Goal: Book appointment/travel/reservation

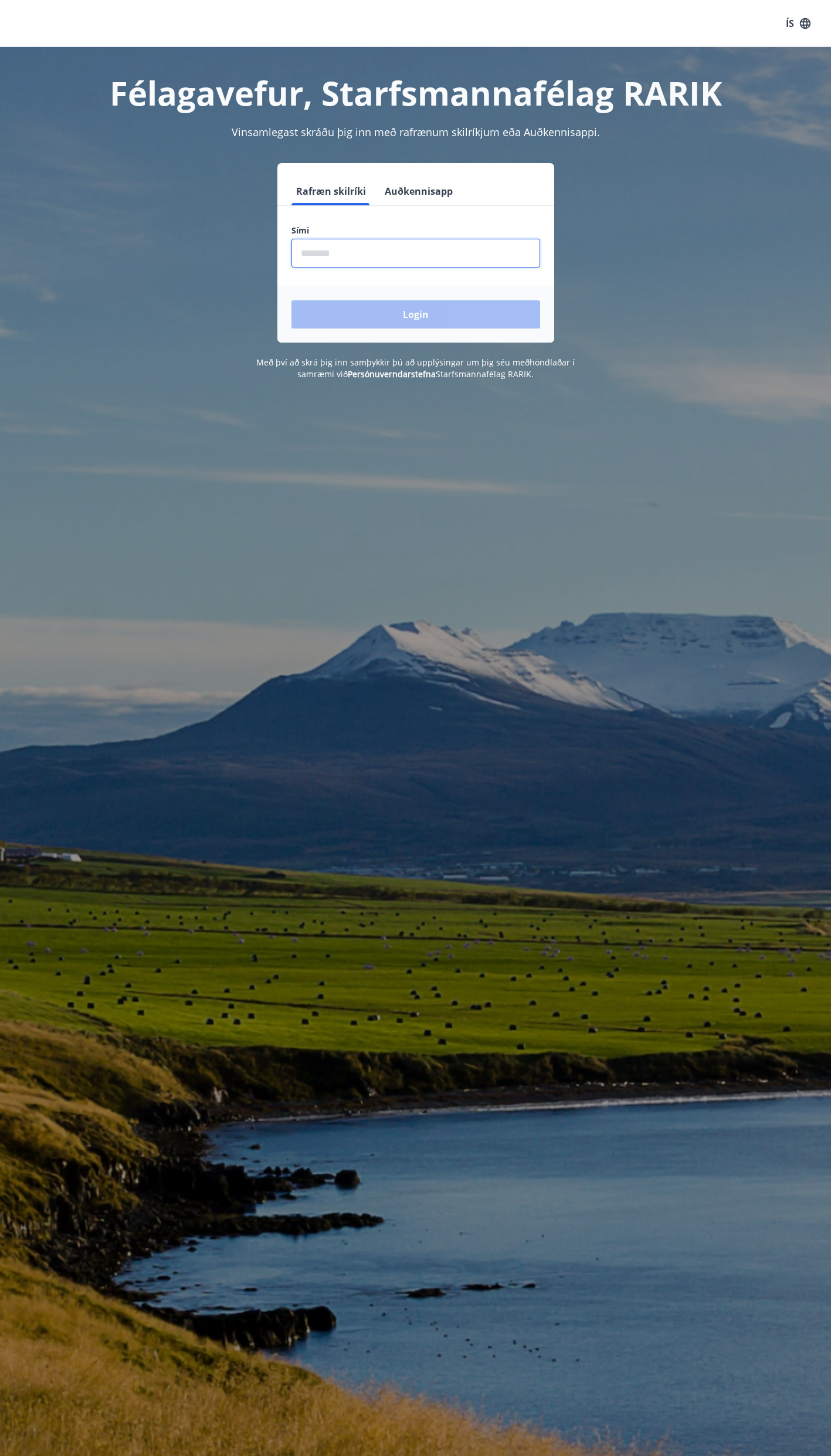
click at [386, 254] on input "phone" at bounding box center [415, 253] width 249 height 29
type input "********"
click at [437, 309] on button "Login" at bounding box center [415, 315] width 249 height 28
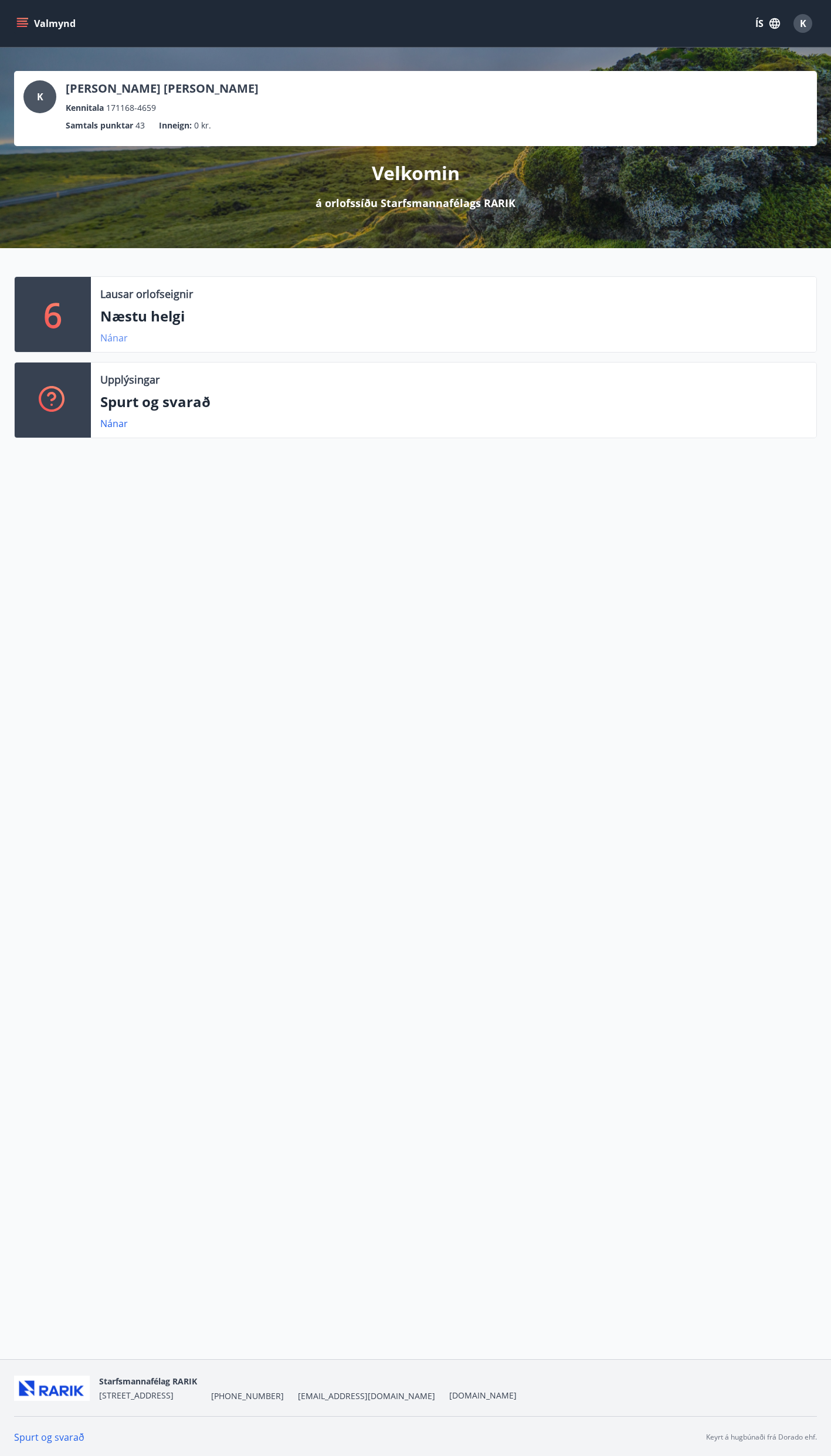
click at [111, 339] on link "Nánar" at bounding box center [113, 338] width 28 height 13
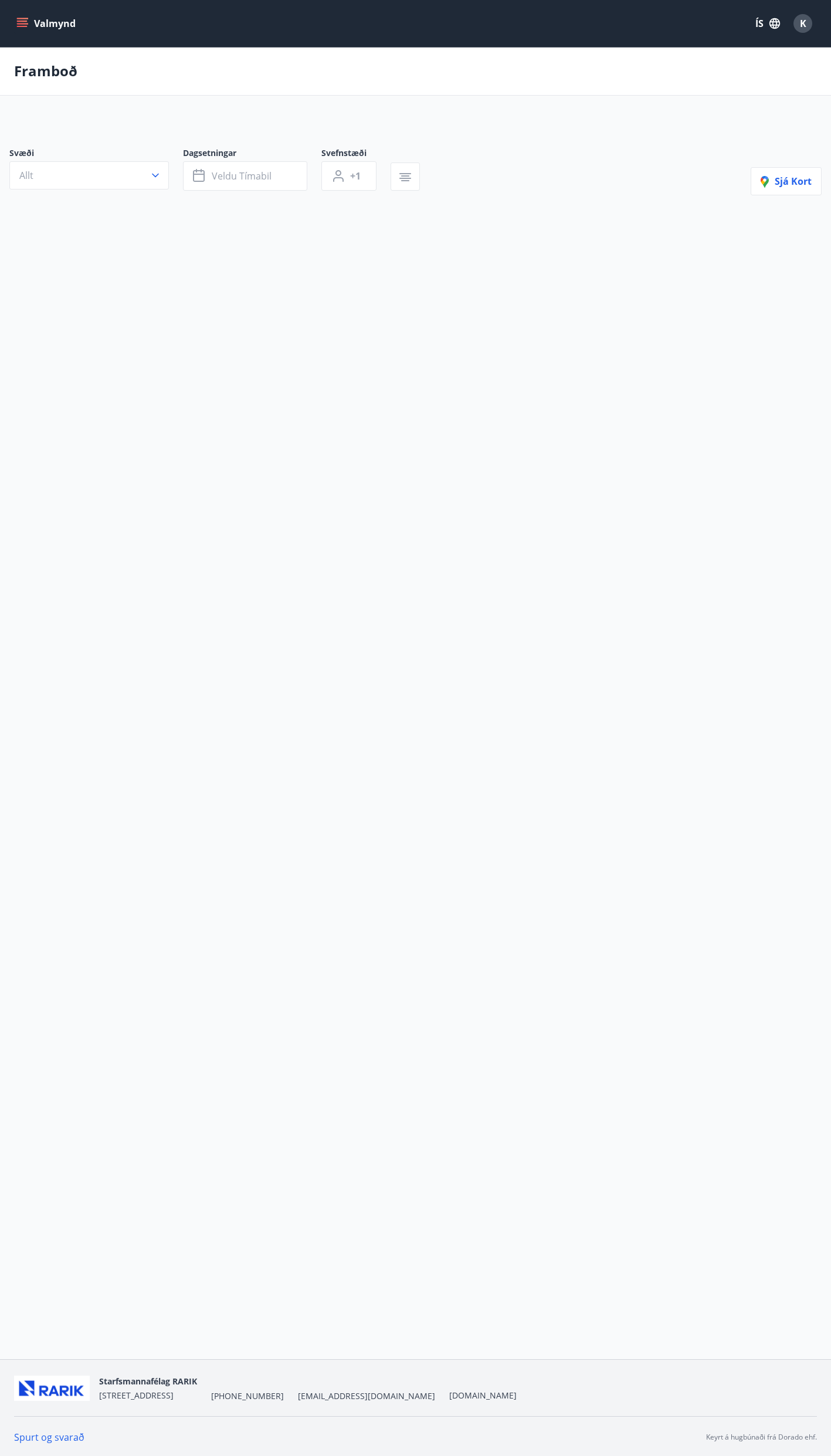
type input "*"
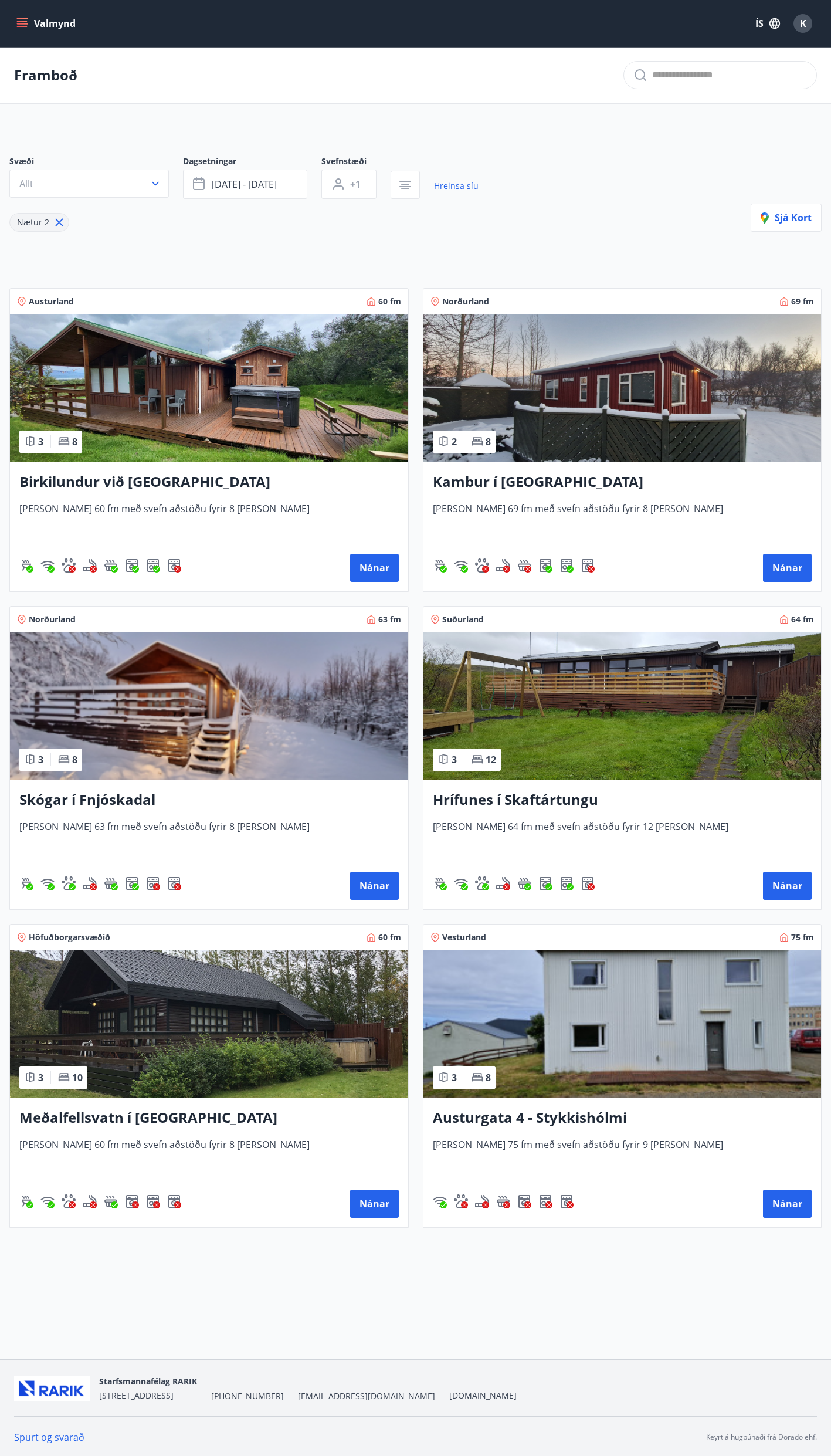
click at [528, 1112] on h3 "Austurgata 4 - Stykkishólmi" at bounding box center [623, 1118] width 379 height 21
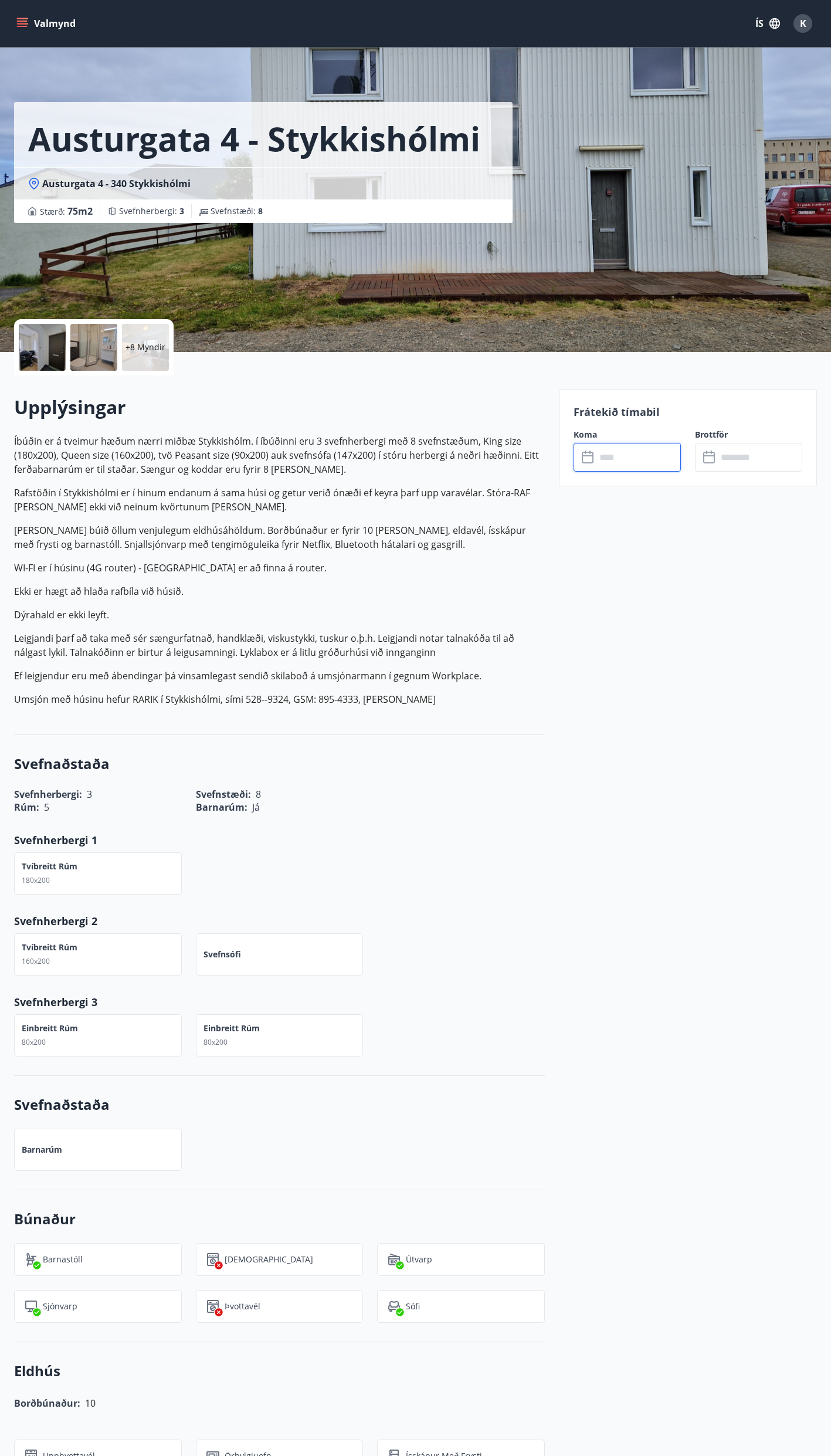
click at [623, 453] on input "text" at bounding box center [639, 457] width 85 height 29
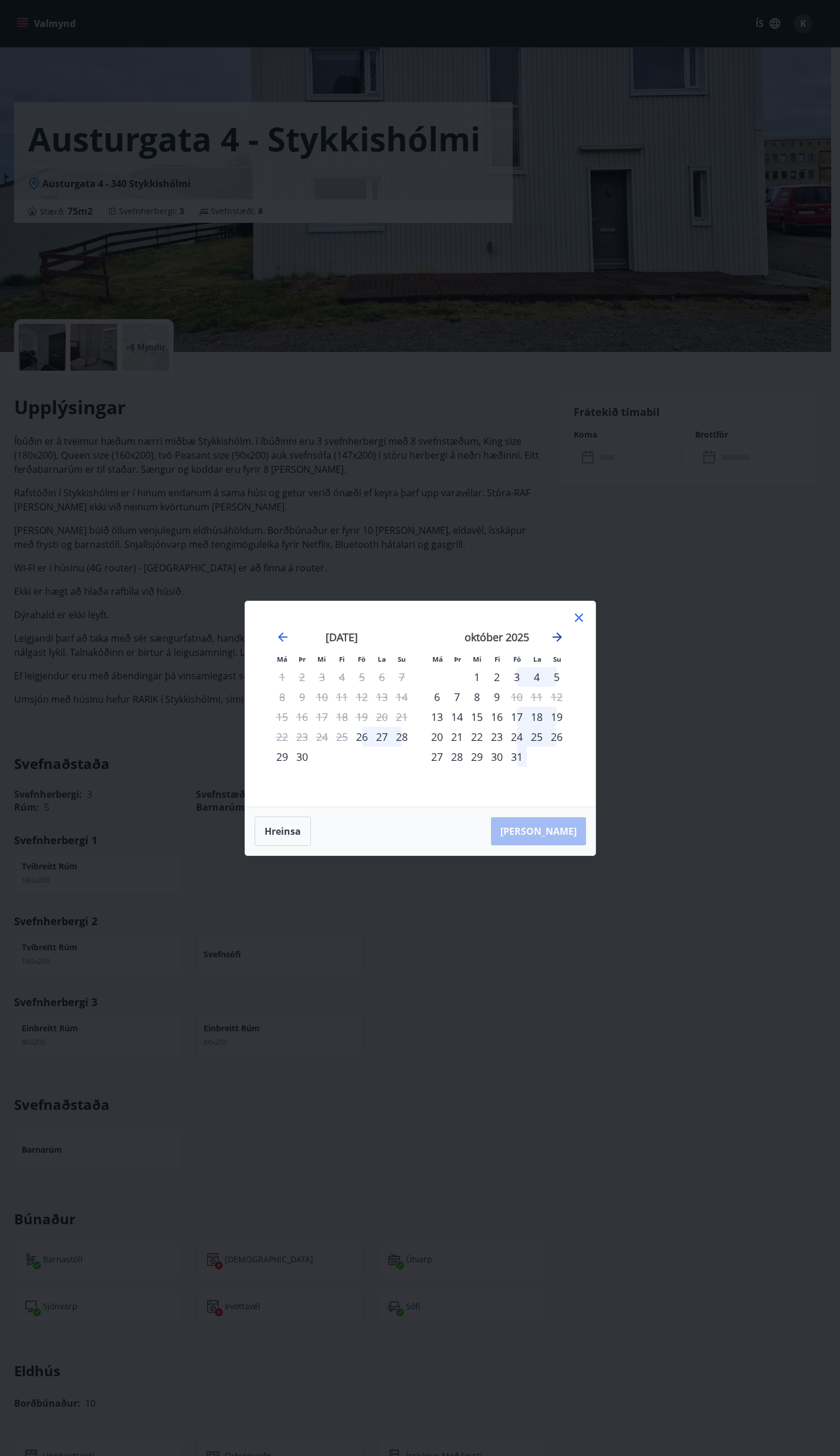
click at [554, 635] on icon "Move forward to switch to the next month." at bounding box center [557, 638] width 14 height 14
click at [517, 756] on div "28" at bounding box center [517, 757] width 20 height 20
click at [559, 755] on div "30" at bounding box center [556, 757] width 20 height 20
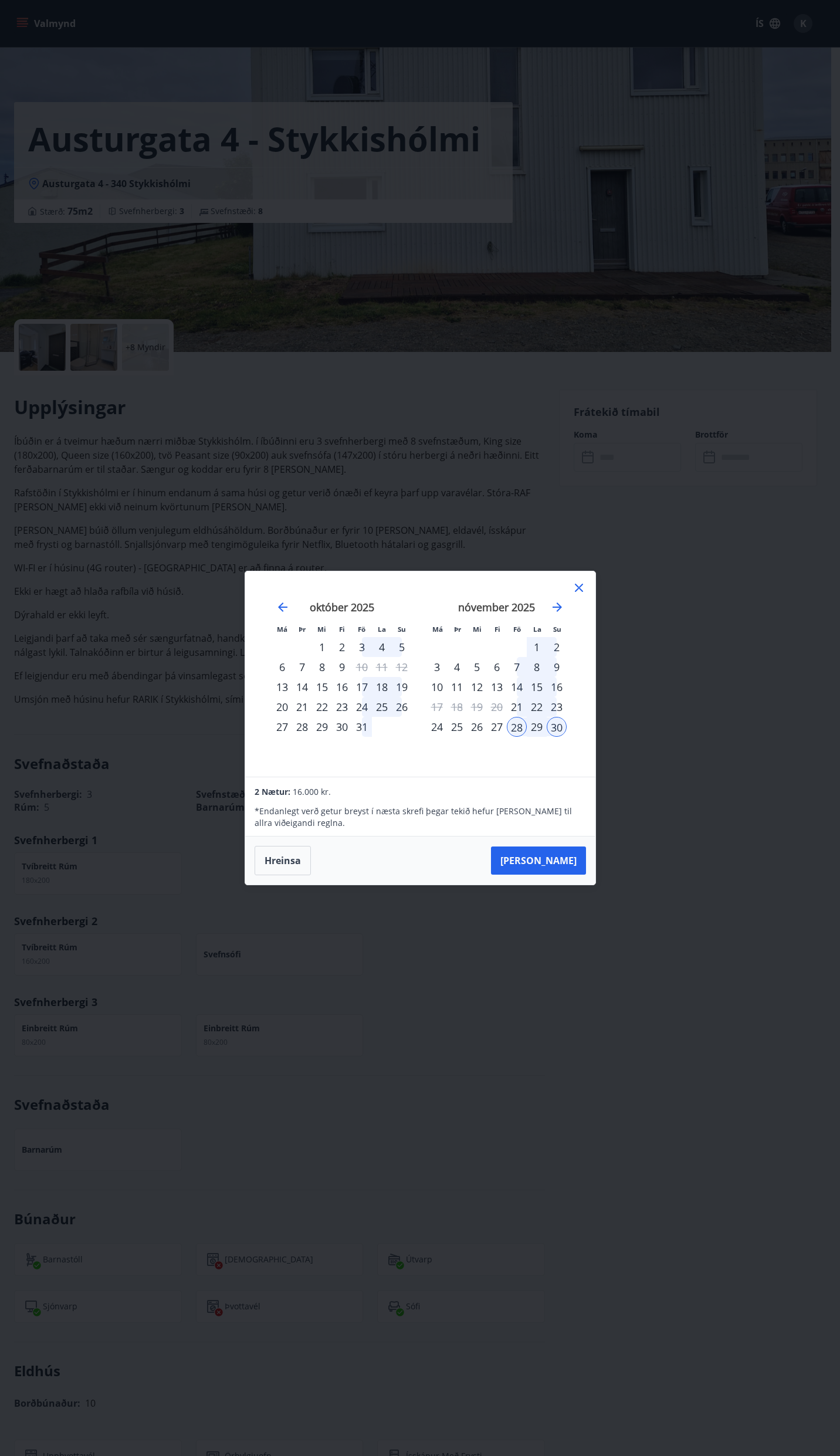
click at [535, 726] on div "29" at bounding box center [537, 727] width 20 height 20
click at [534, 724] on div "29" at bounding box center [537, 727] width 20 height 20
click at [562, 854] on button "Taka Frá" at bounding box center [538, 861] width 95 height 28
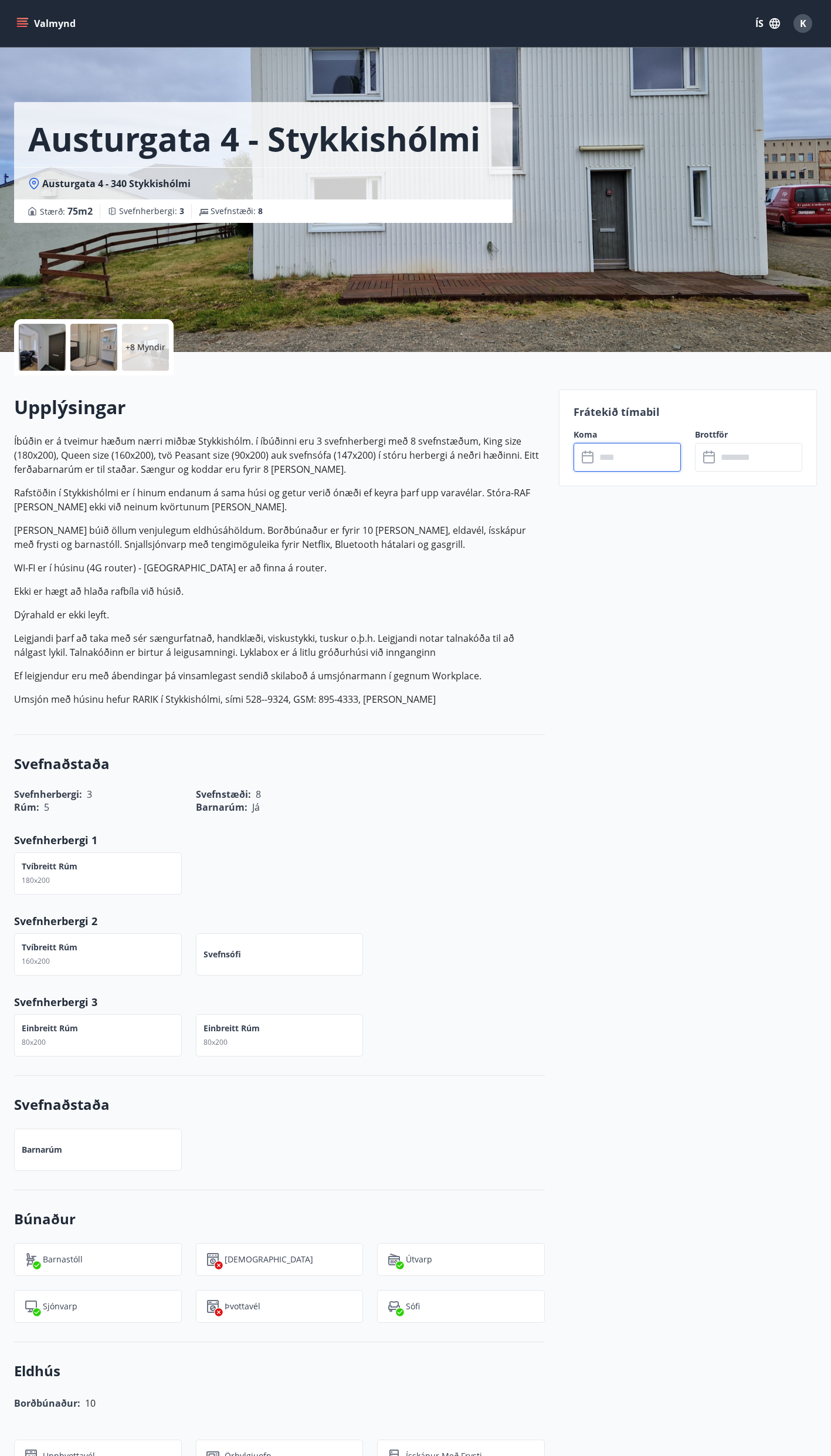
type input "******"
click at [753, 562] on button "Greiða" at bounding box center [748, 565] width 107 height 28
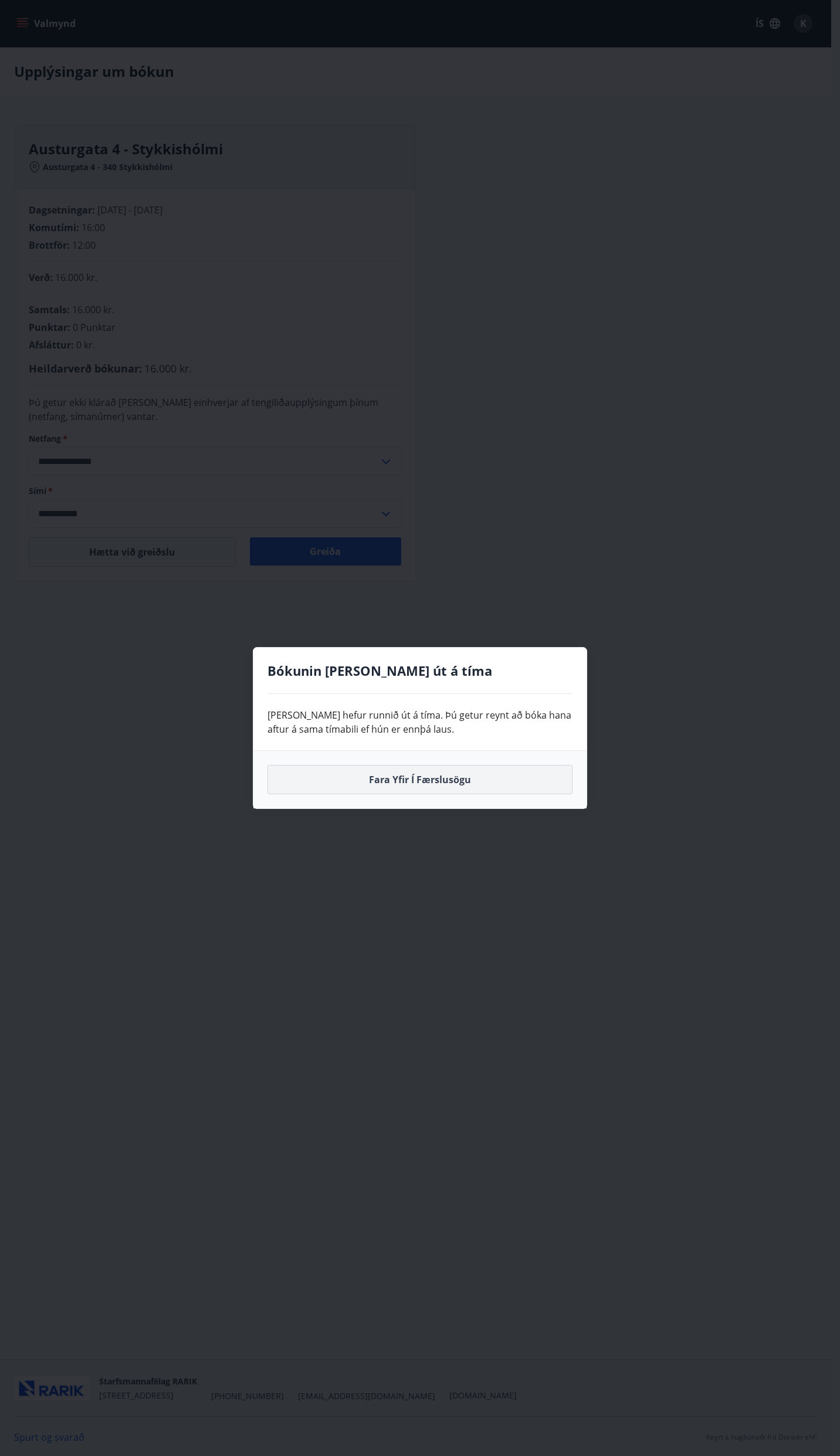
click at [429, 779] on button "Fara yfir í færslusögu" at bounding box center [420, 779] width 305 height 29
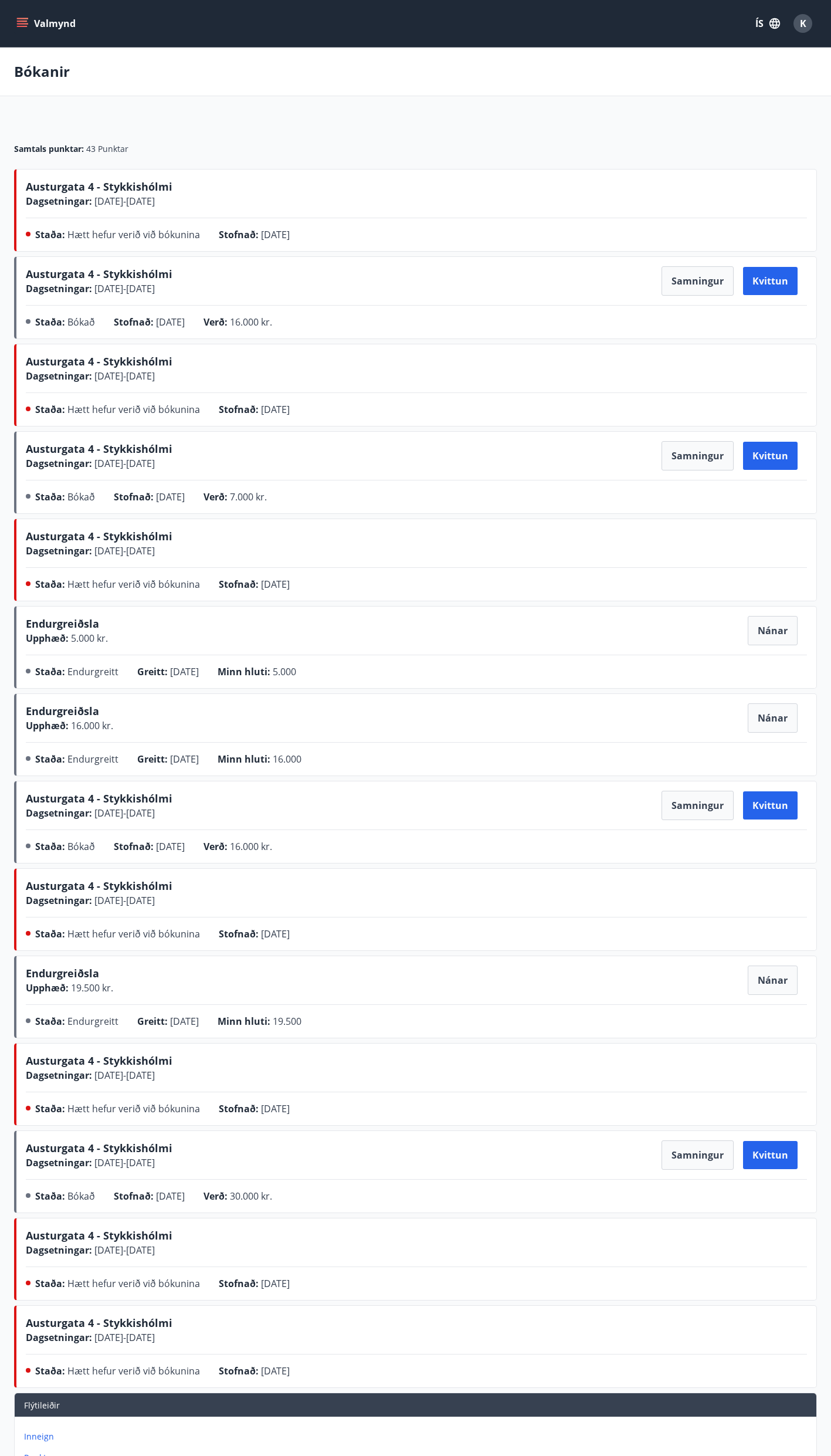
click at [26, 17] on button "Valmynd" at bounding box center [47, 23] width 66 height 21
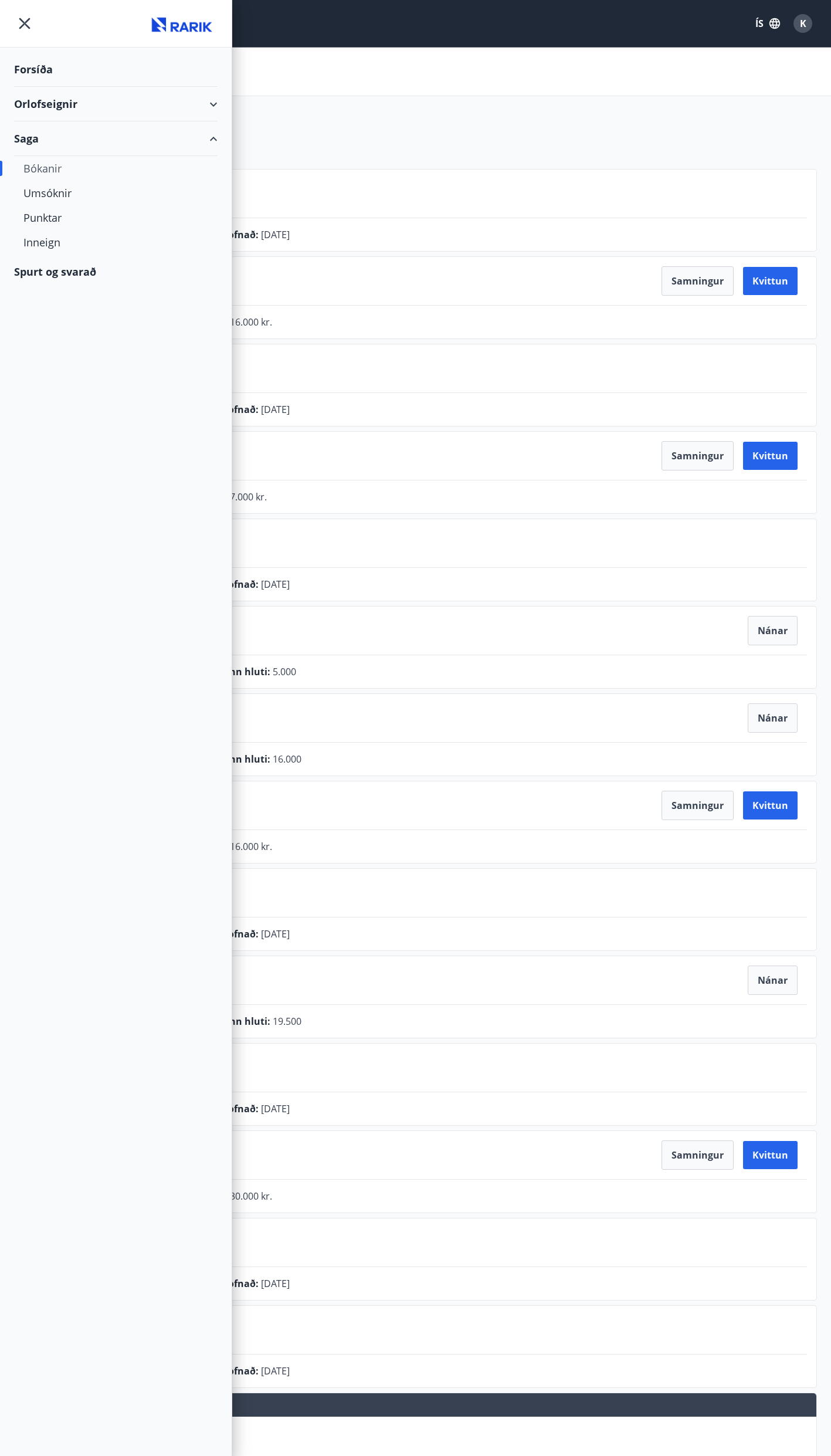
click at [35, 99] on div "Orlofseignir" at bounding box center [116, 104] width 203 height 35
click at [49, 128] on div "Framboð" at bounding box center [116, 133] width 185 height 25
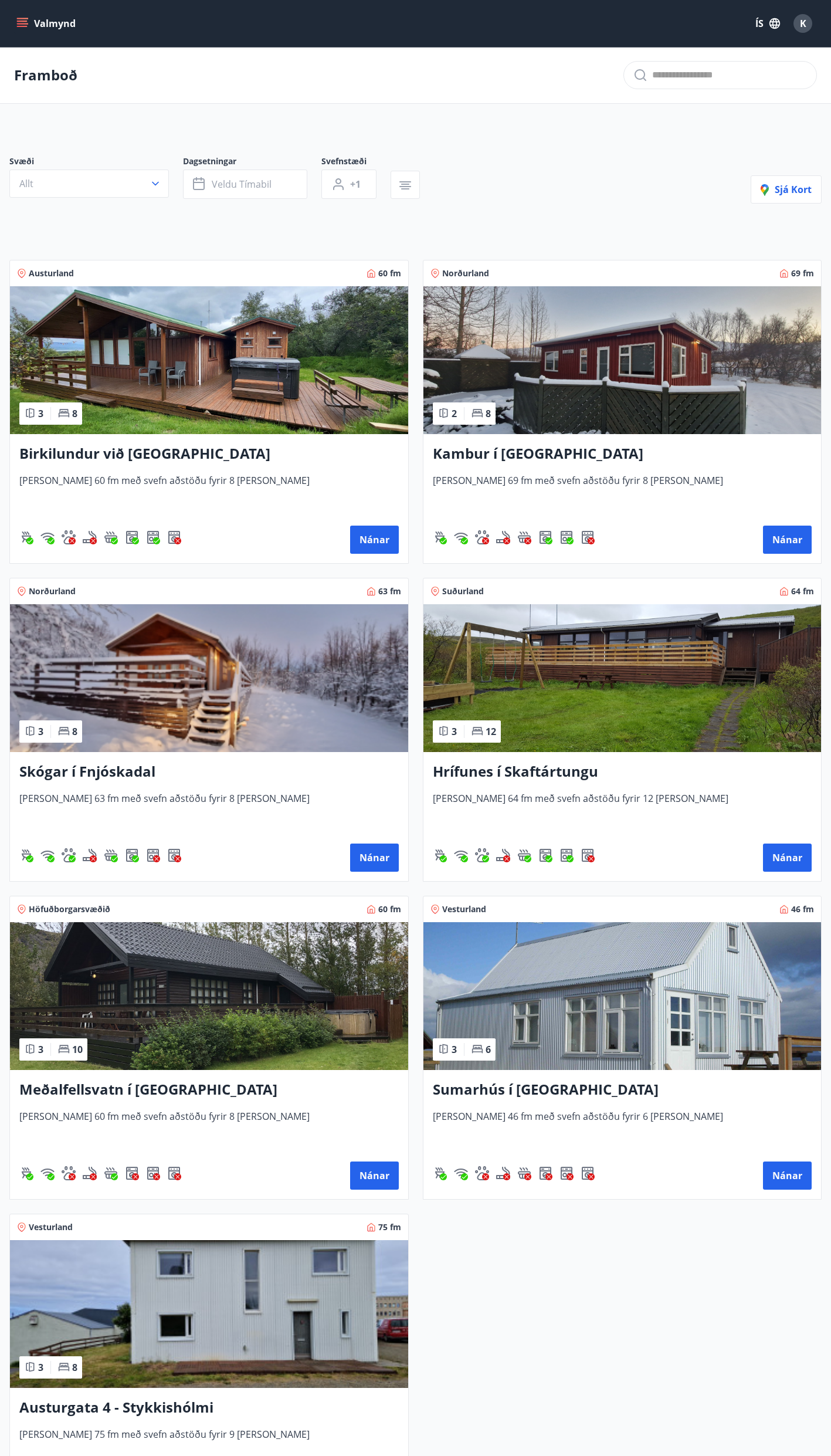
click at [113, 1401] on h3 "Austurgata 4 - Stykkishólmi" at bounding box center [208, 1408] width 379 height 21
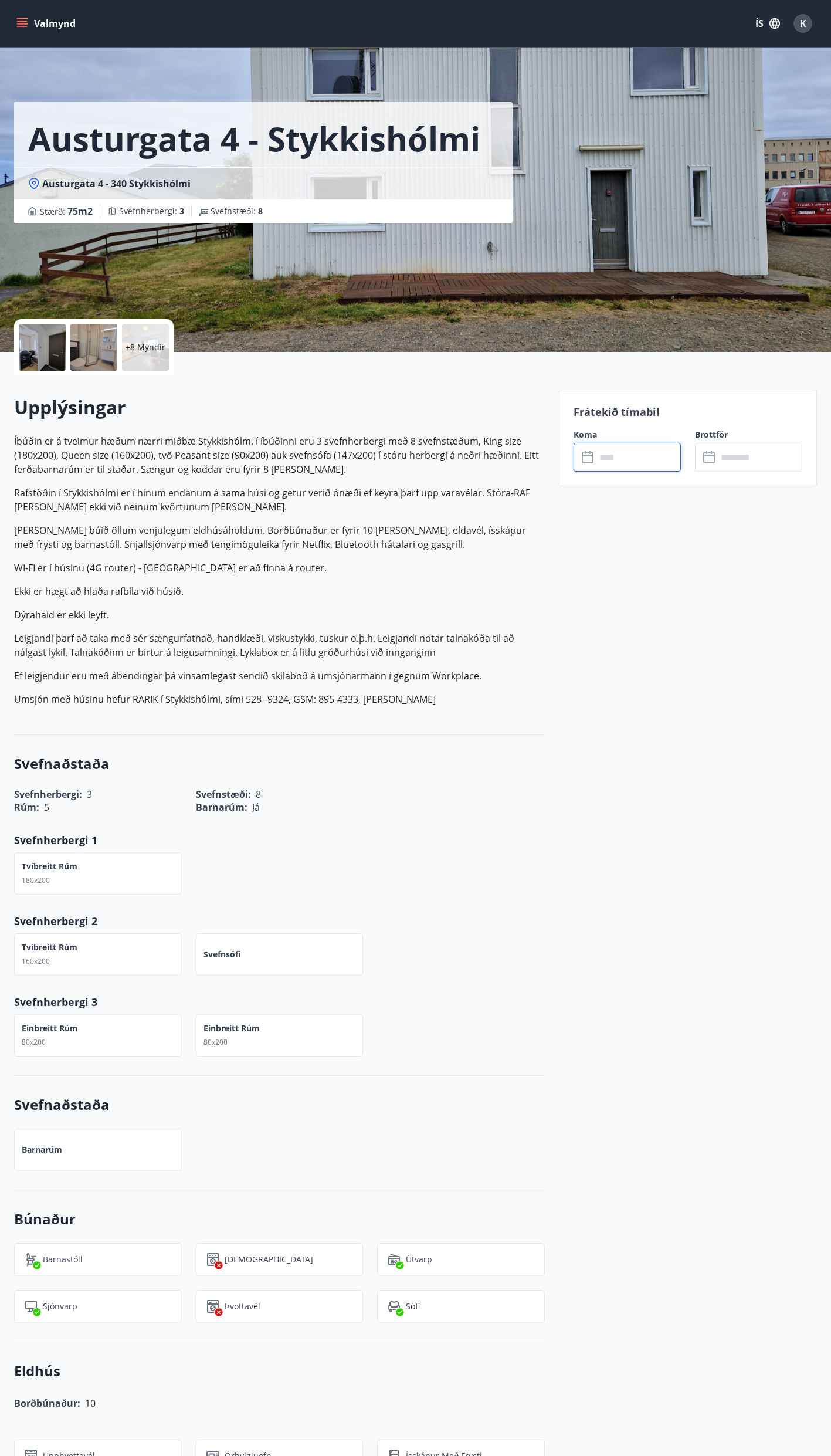
click at [613, 457] on input "text" at bounding box center [639, 457] width 85 height 29
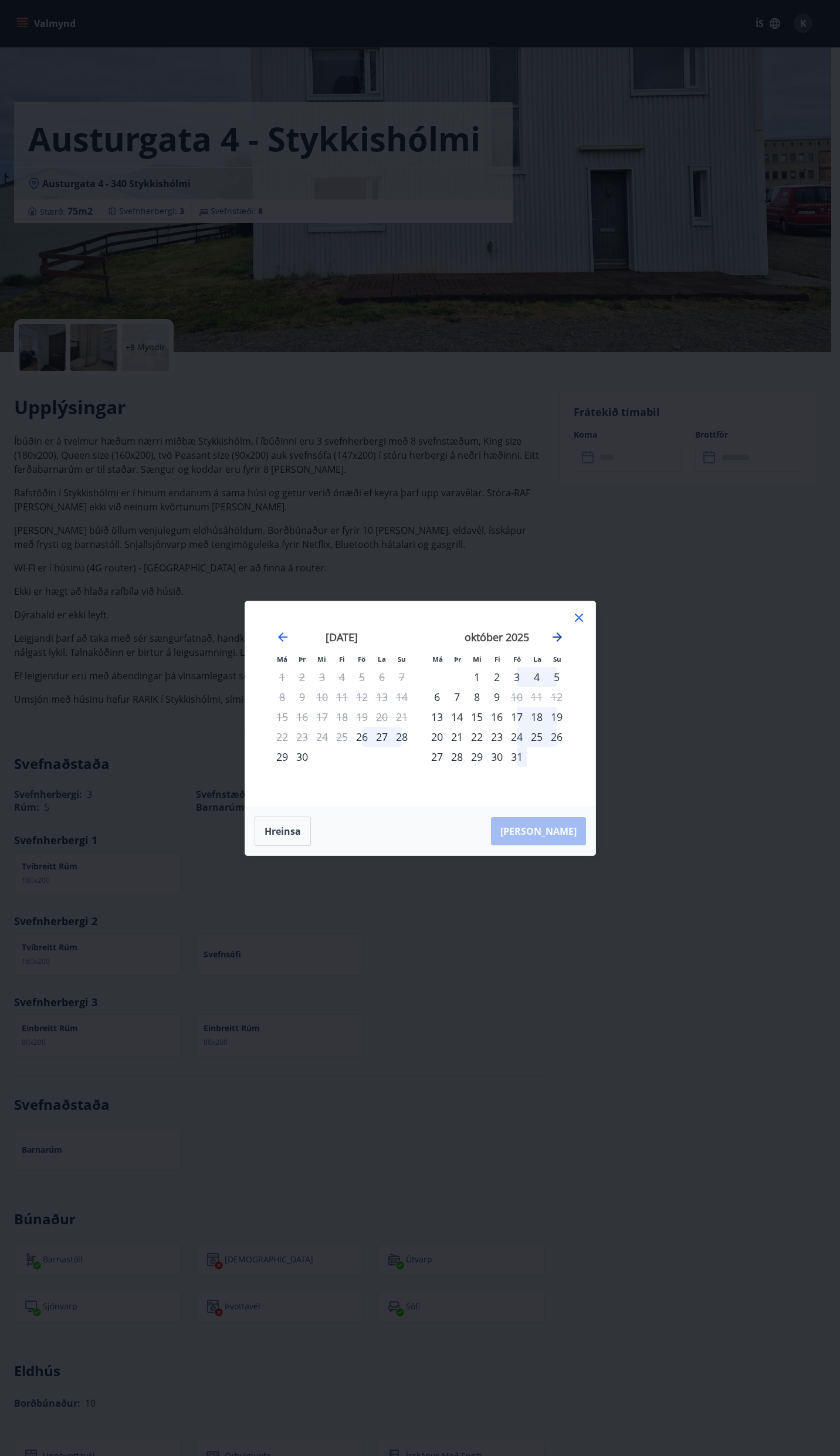
click at [559, 635] on icon "Move forward to switch to the next month." at bounding box center [557, 638] width 14 height 14
click at [557, 634] on icon "Move forward to switch to the next month." at bounding box center [557, 638] width 14 height 14
click at [579, 616] on icon at bounding box center [579, 618] width 14 height 14
